Goal: Task Accomplishment & Management: Manage account settings

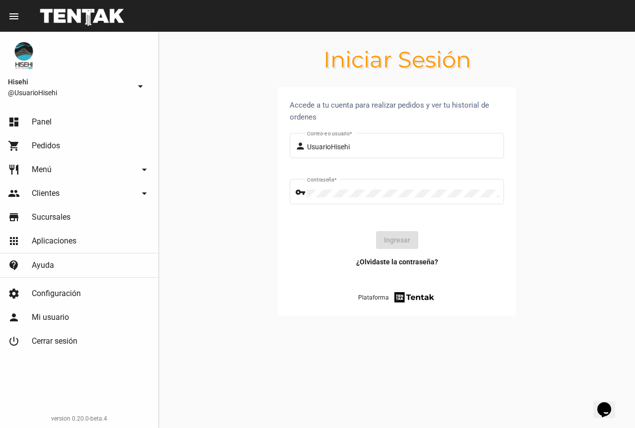
click at [58, 121] on link "dashboard Panel" at bounding box center [79, 122] width 158 height 24
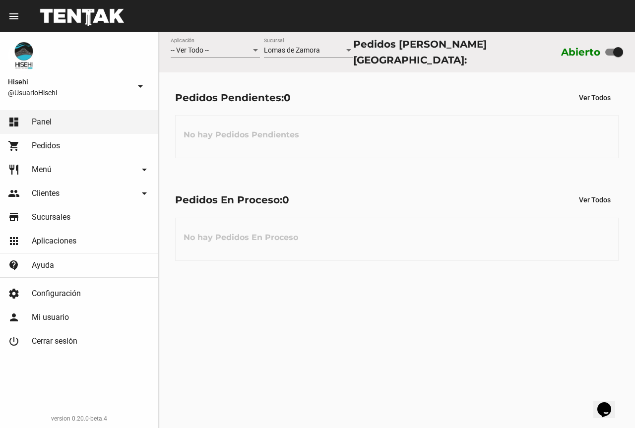
click at [617, 47] on div at bounding box center [618, 52] width 10 height 10
click at [610, 56] on input "checkbox" at bounding box center [609, 56] width 0 height 0
checkbox input "false"
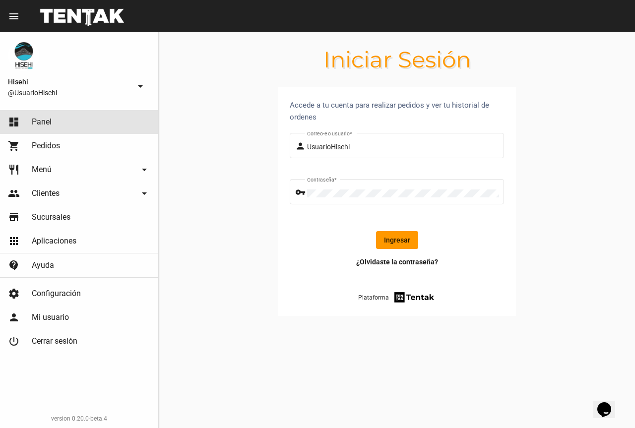
click at [70, 126] on link "dashboard Panel" at bounding box center [79, 122] width 158 height 24
